Goal: Navigation & Orientation: Find specific page/section

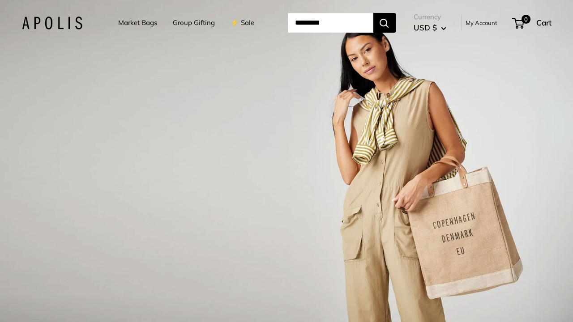
click at [231, 29] on link "⚡️ Sale" at bounding box center [243, 23] width 24 height 13
click at [480, 28] on link "My Account" at bounding box center [482, 22] width 32 height 11
click at [231, 29] on link "⚡️ Sale" at bounding box center [243, 23] width 24 height 13
